Goal: Task Accomplishment & Management: Manage account settings

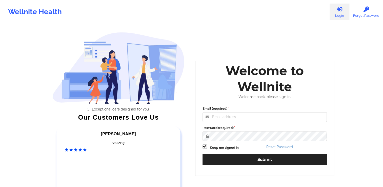
click at [249, 99] on div "Welcome back, please sign in" at bounding box center [265, 97] width 132 height 4
click at [246, 115] on input "Email (required)" at bounding box center [264, 117] width 125 height 10
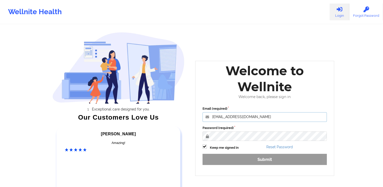
type input "[EMAIL_ADDRESS][DOMAIN_NAME]"
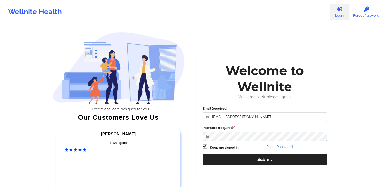
click at [202, 154] on button "Submit" at bounding box center [264, 159] width 125 height 11
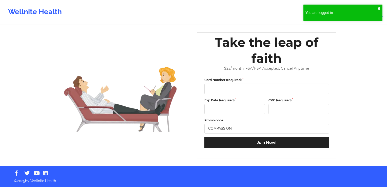
click at [378, 9] on button "✖︎" at bounding box center [378, 9] width 3 height 4
